Goal: Task Accomplishment & Management: Manage account settings

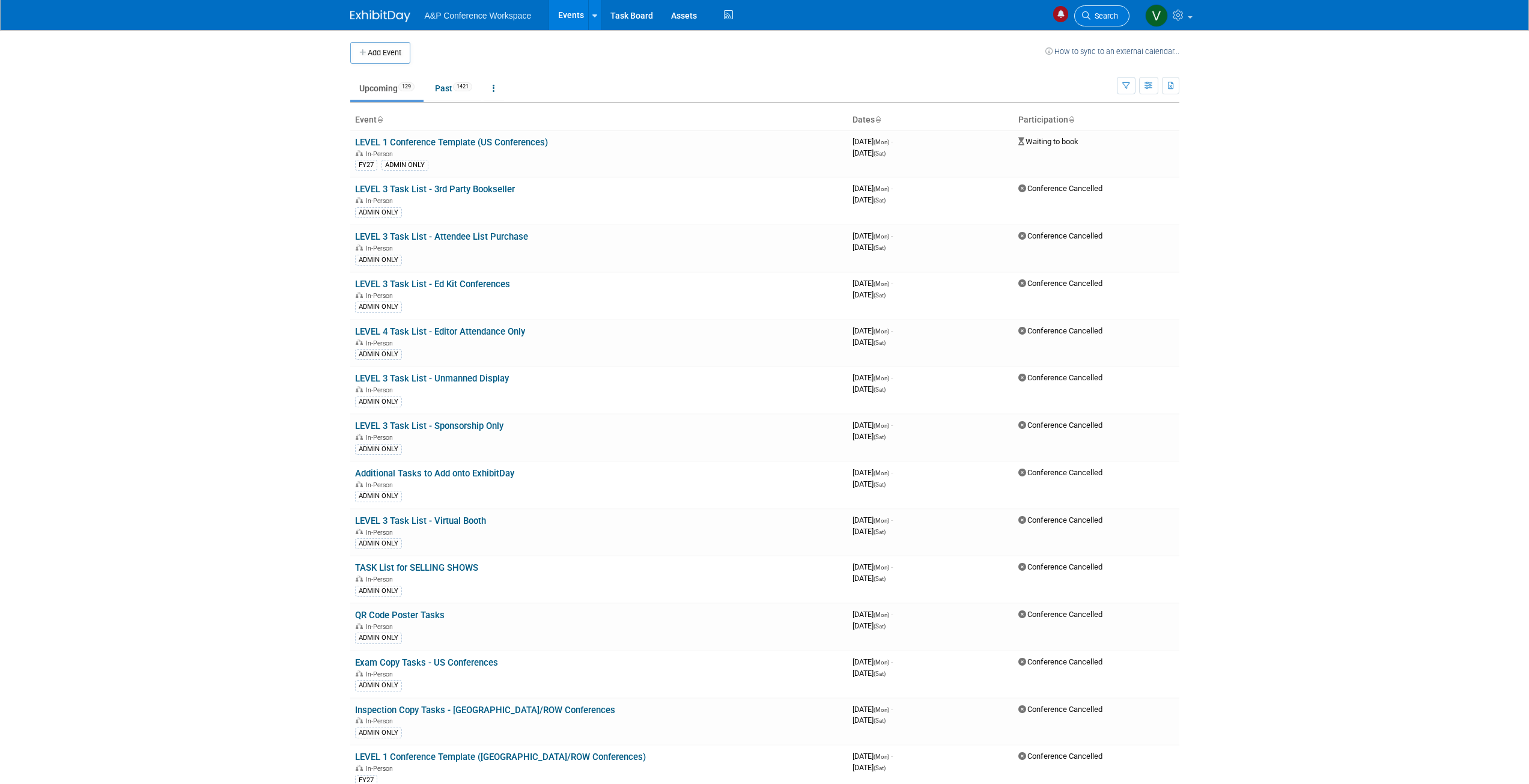
click at [1109, 15] on span "Search" at bounding box center [1104, 16] width 28 height 9
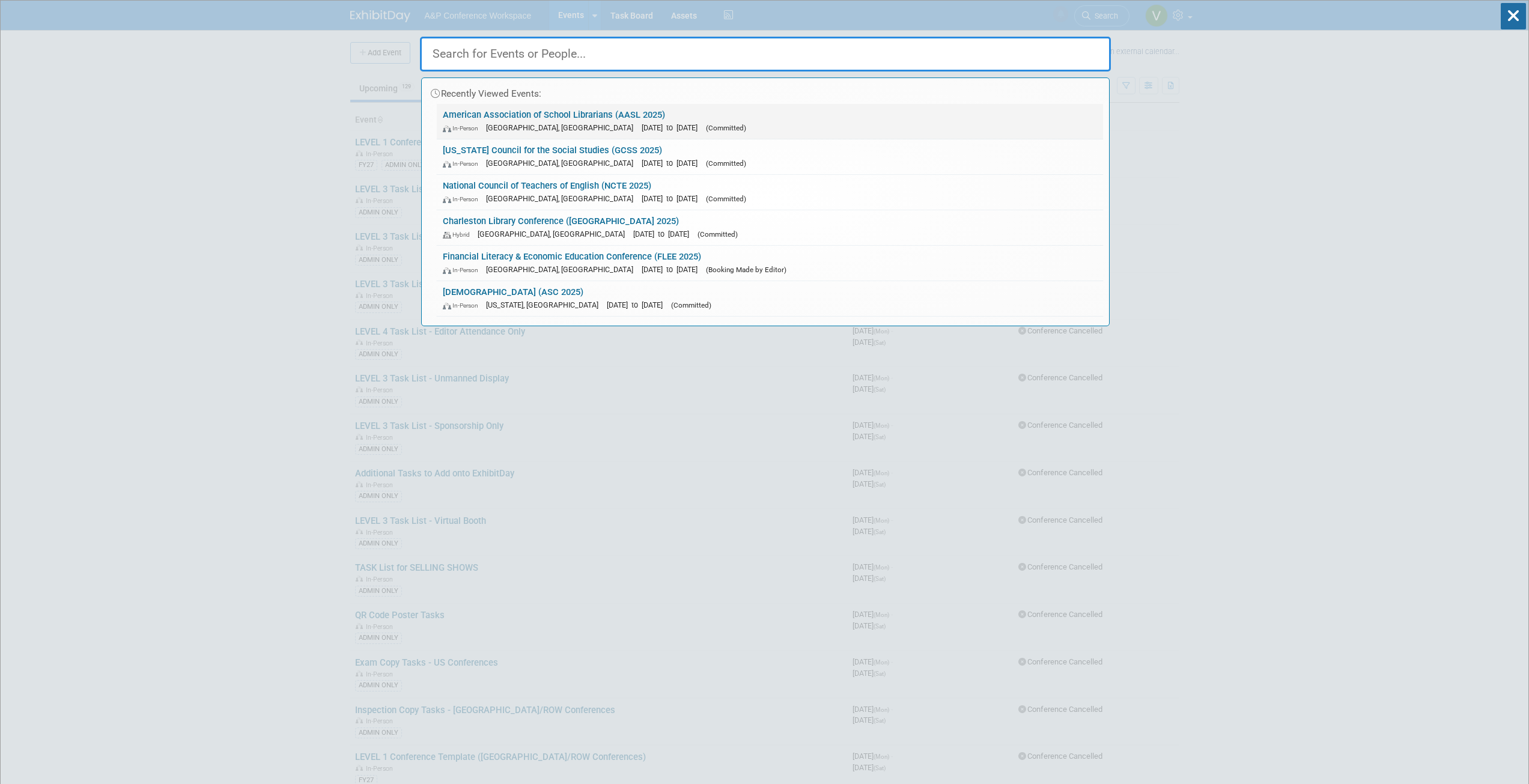
click at [594, 121] on div "In-Person St. Louis, MI Oct 16, 2025 to Oct 18, 2025 (Committed)" at bounding box center [770, 127] width 654 height 13
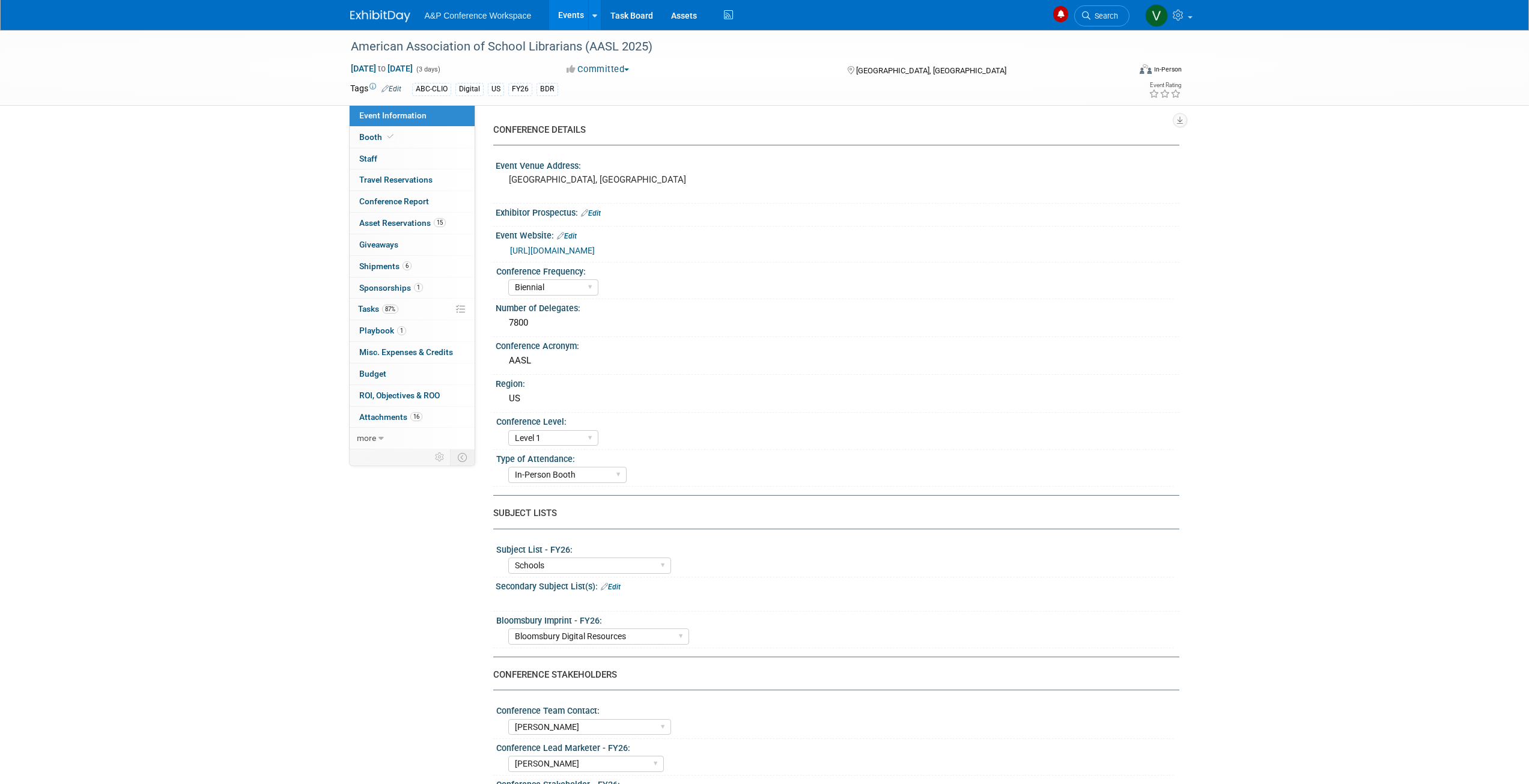
select select "Biennial"
select select "Level 1"
select select "In-Person Booth"
select select "Schools"
select select "Bloomsbury Digital Resources"
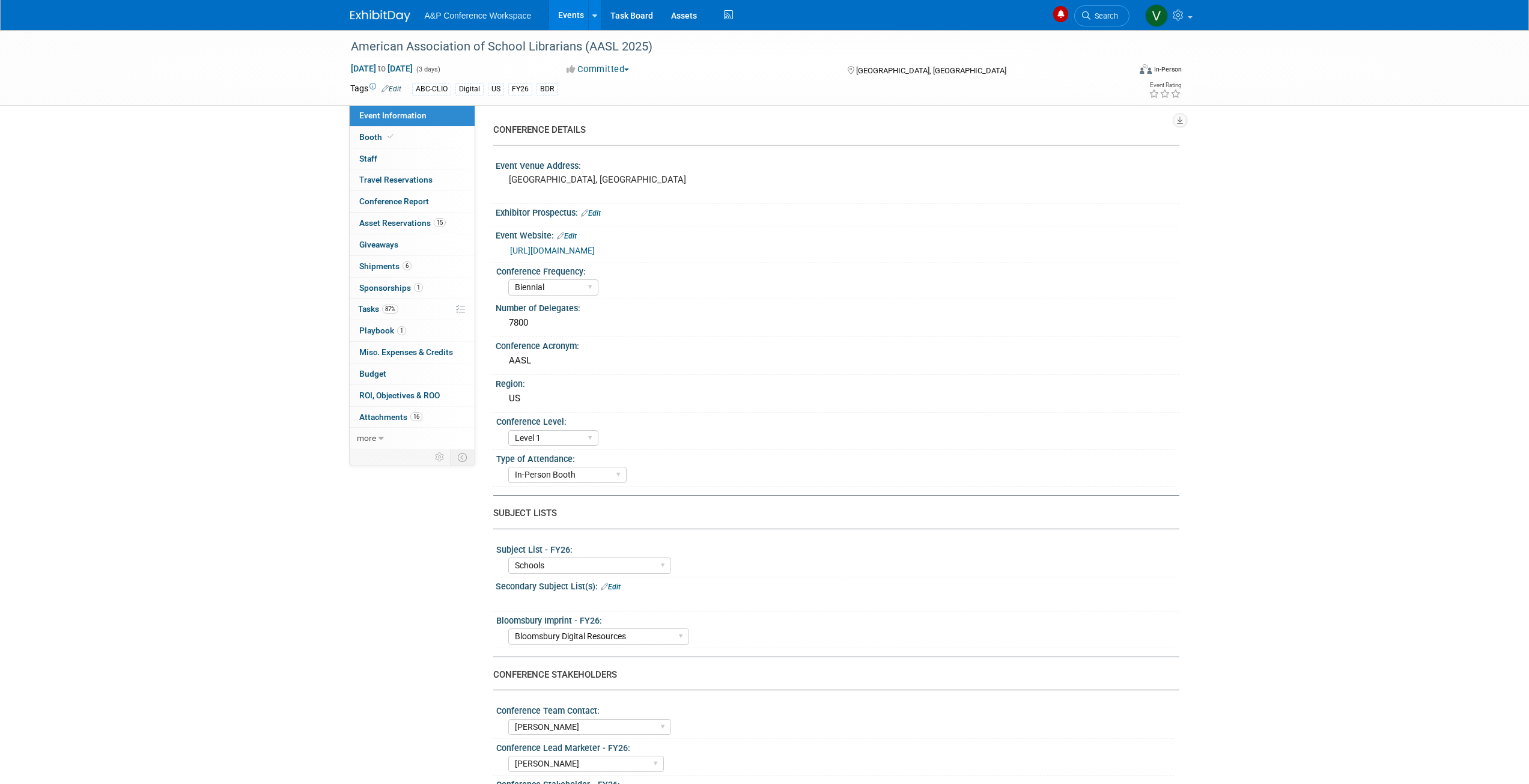
select select "[PERSON_NAME]"
select select "BDR Product Awareness and Trial Generation​"
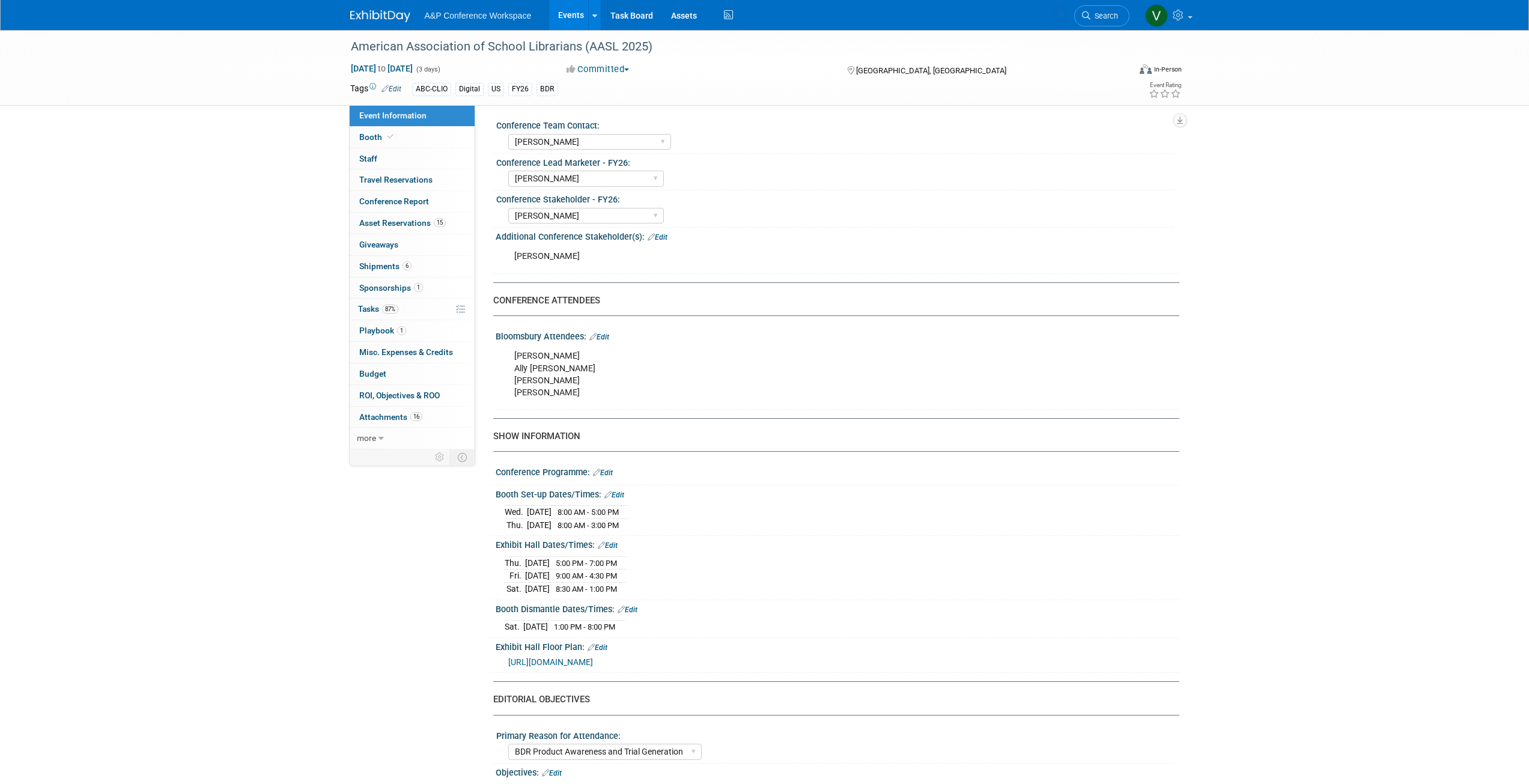
scroll to position [600, 0]
